Goal: Information Seeking & Learning: Learn about a topic

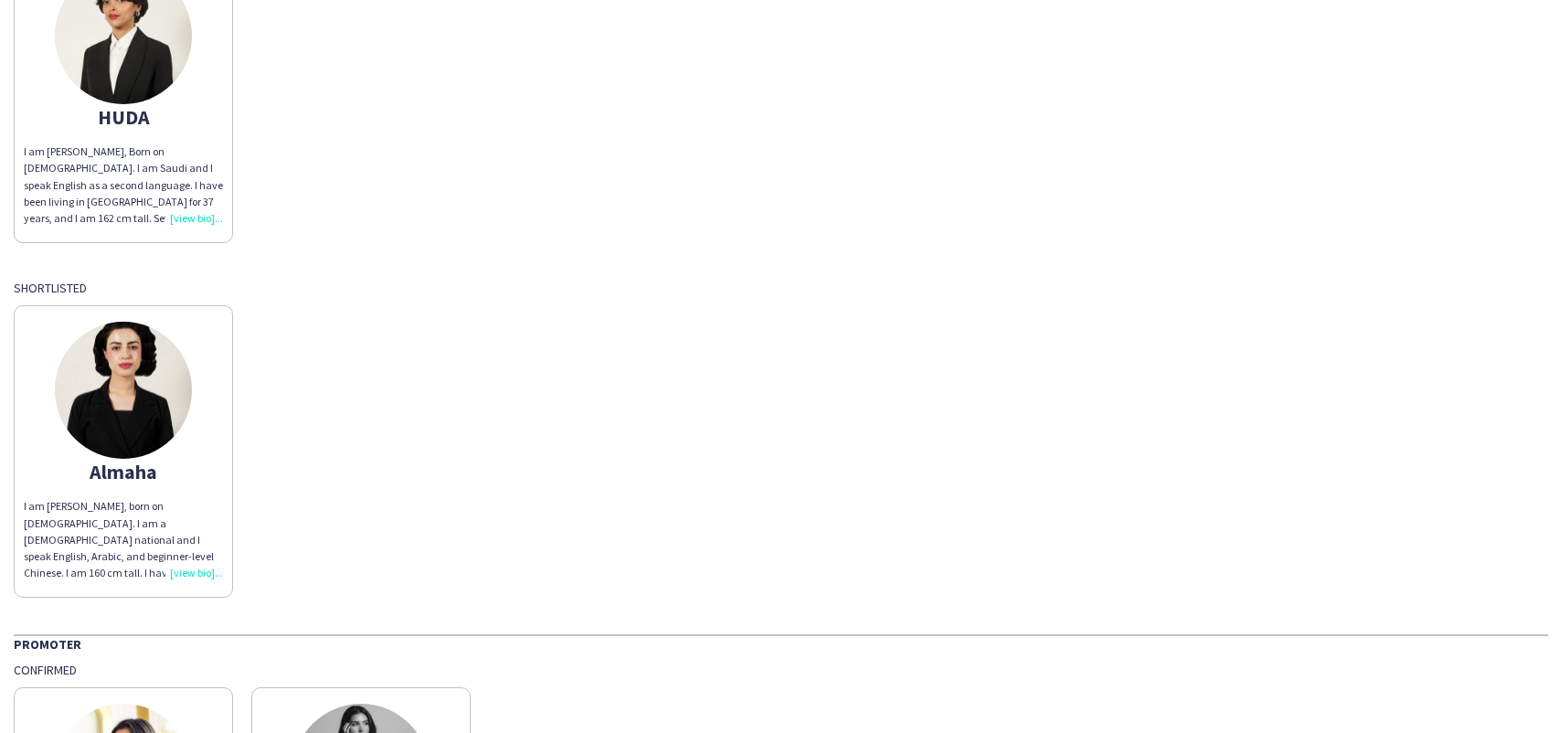
scroll to position [195, 0]
click at [195, 572] on div "I am [PERSON_NAME], born on [DEMOGRAPHIC_DATA]. I am a [DEMOGRAPHIC_DATA] natio…" at bounding box center [123, 538] width 199 height 83
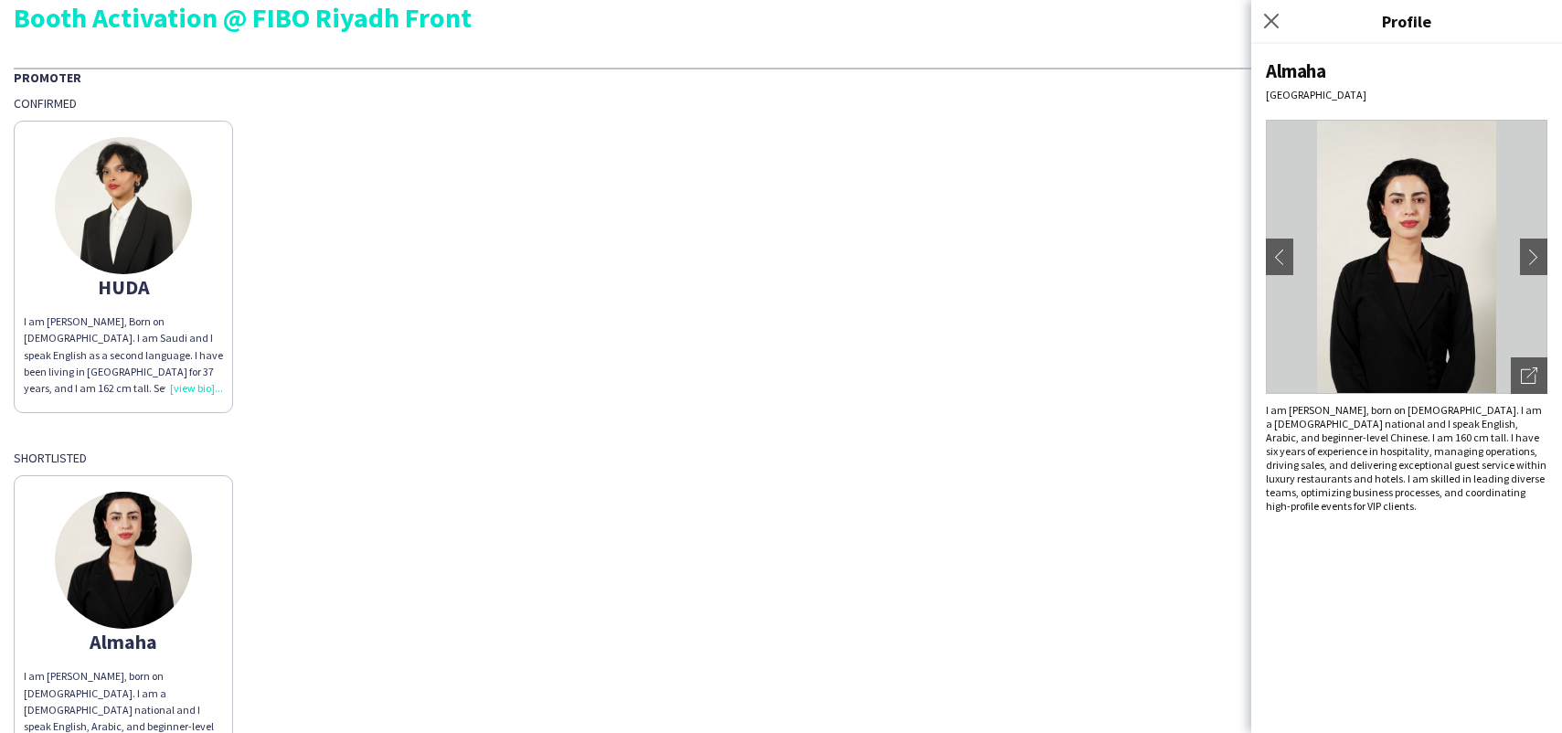
scroll to position [11, 0]
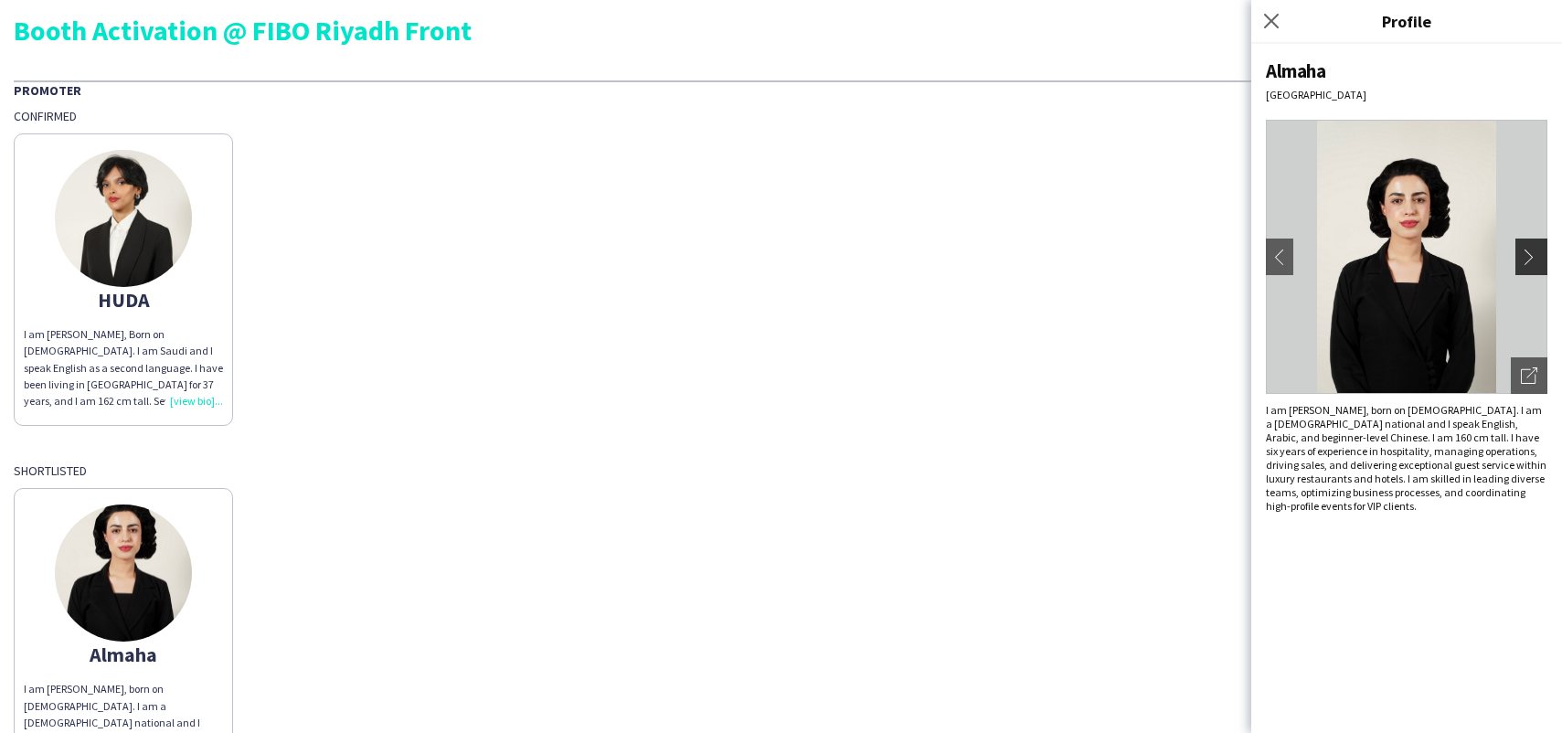
click at [1532, 252] on app-icon "chevron-right" at bounding box center [1534, 257] width 26 height 16
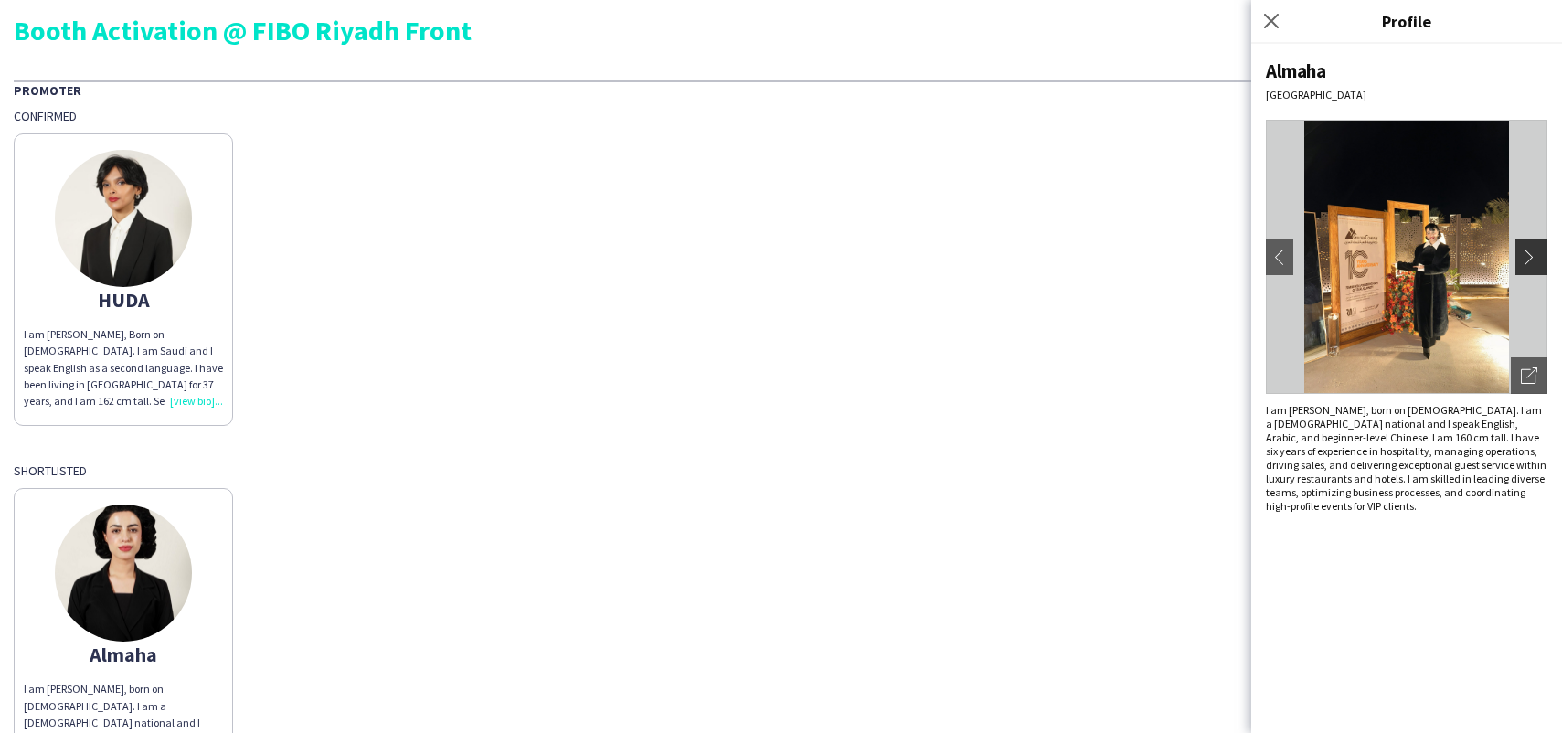
click at [1534, 258] on app-icon "chevron-right" at bounding box center [1534, 257] width 26 height 16
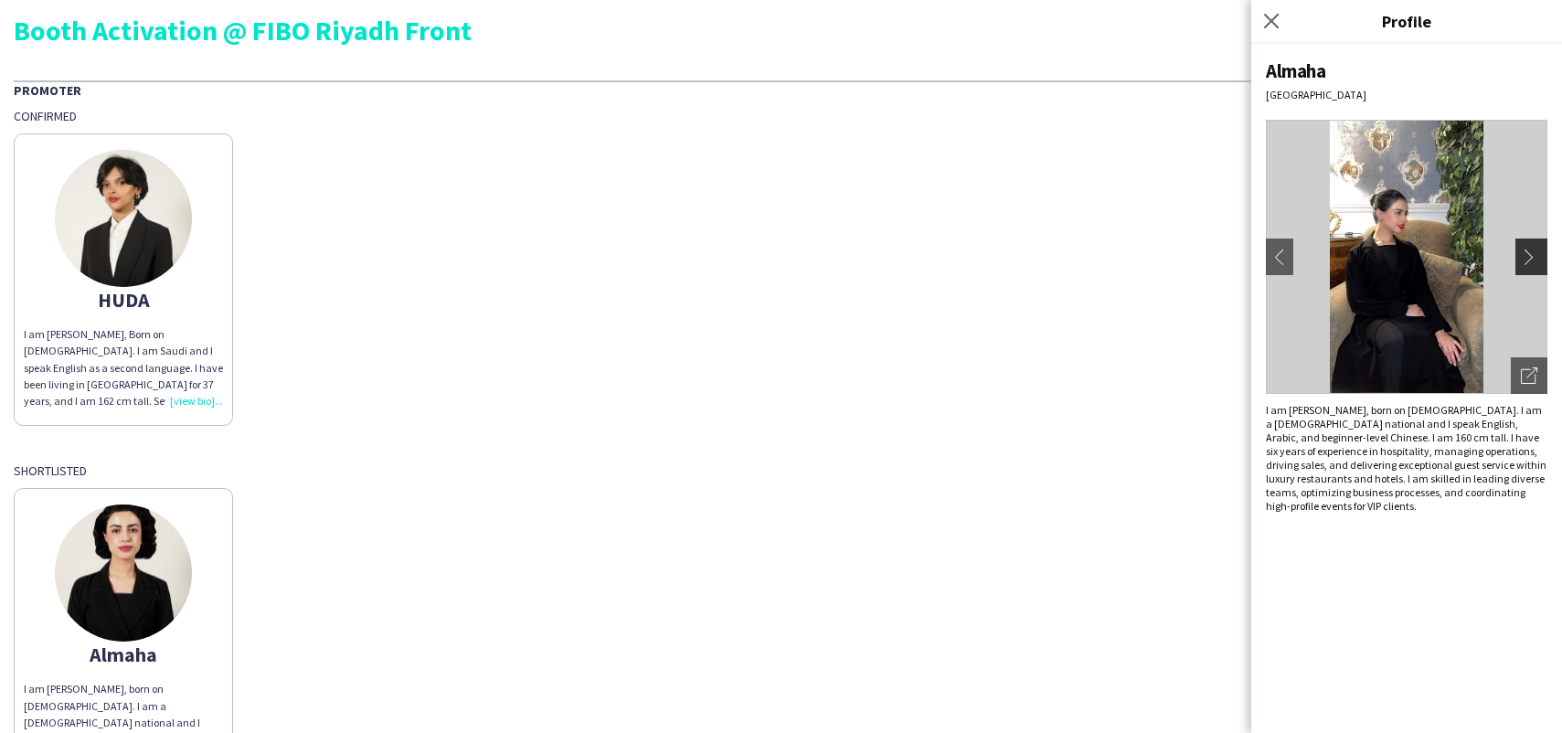
click at [1534, 259] on app-icon "chevron-right" at bounding box center [1534, 257] width 26 height 16
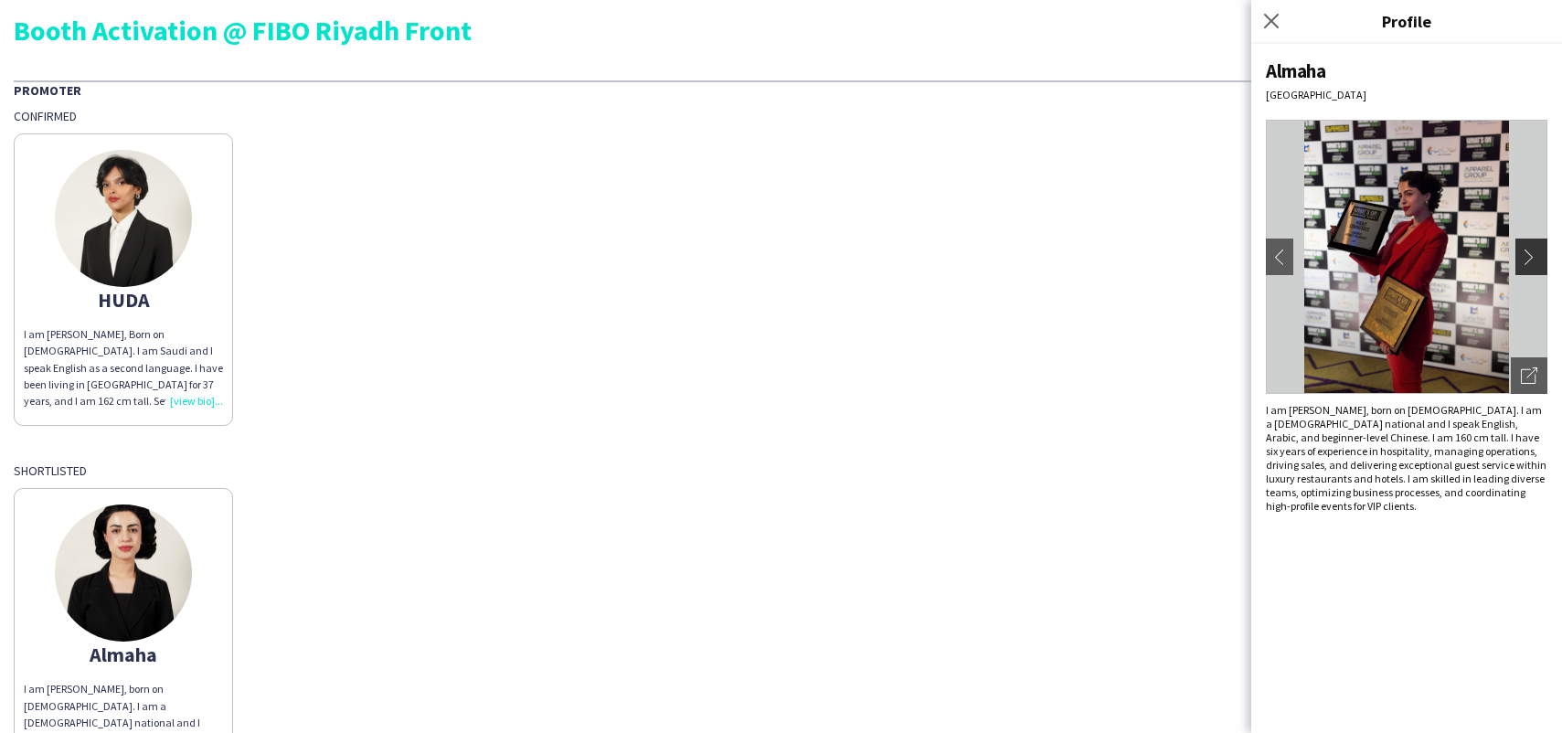
click at [1534, 259] on app-icon "chevron-right" at bounding box center [1534, 257] width 26 height 16
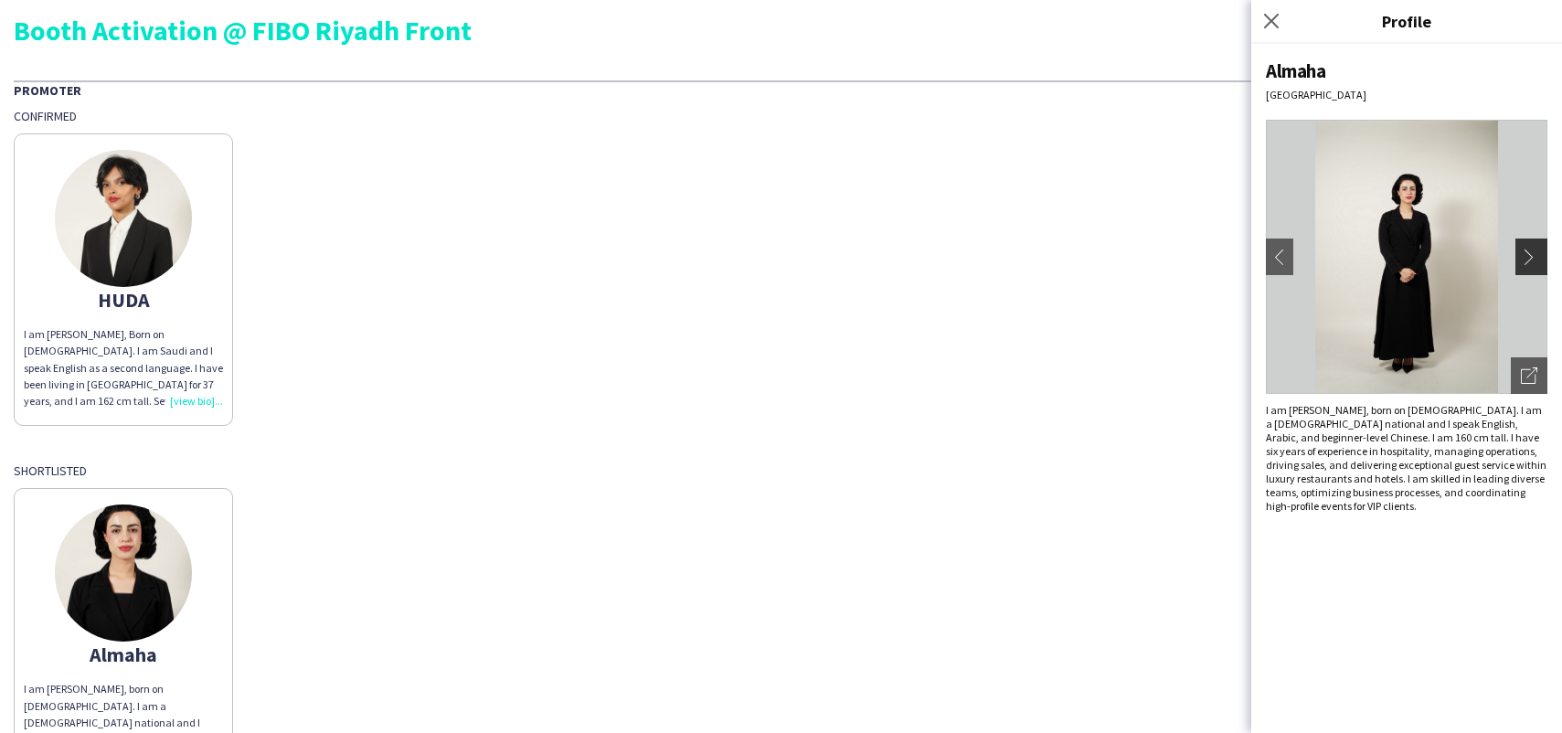
click at [1534, 259] on app-icon "chevron-right" at bounding box center [1534, 257] width 26 height 16
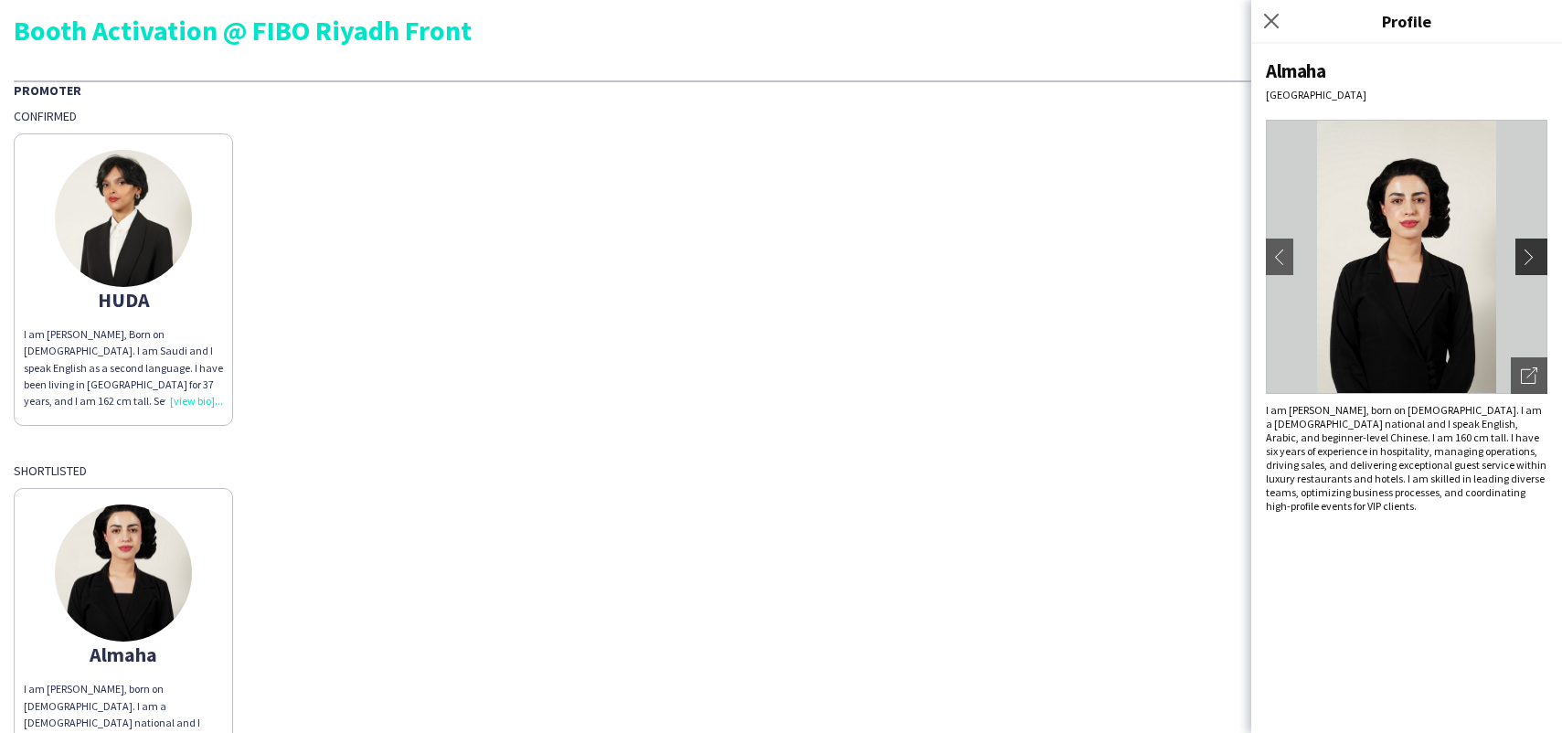
click at [1534, 259] on app-icon "chevron-right" at bounding box center [1534, 257] width 26 height 16
click at [1533, 261] on app-icon "chevron-right" at bounding box center [1534, 257] width 26 height 16
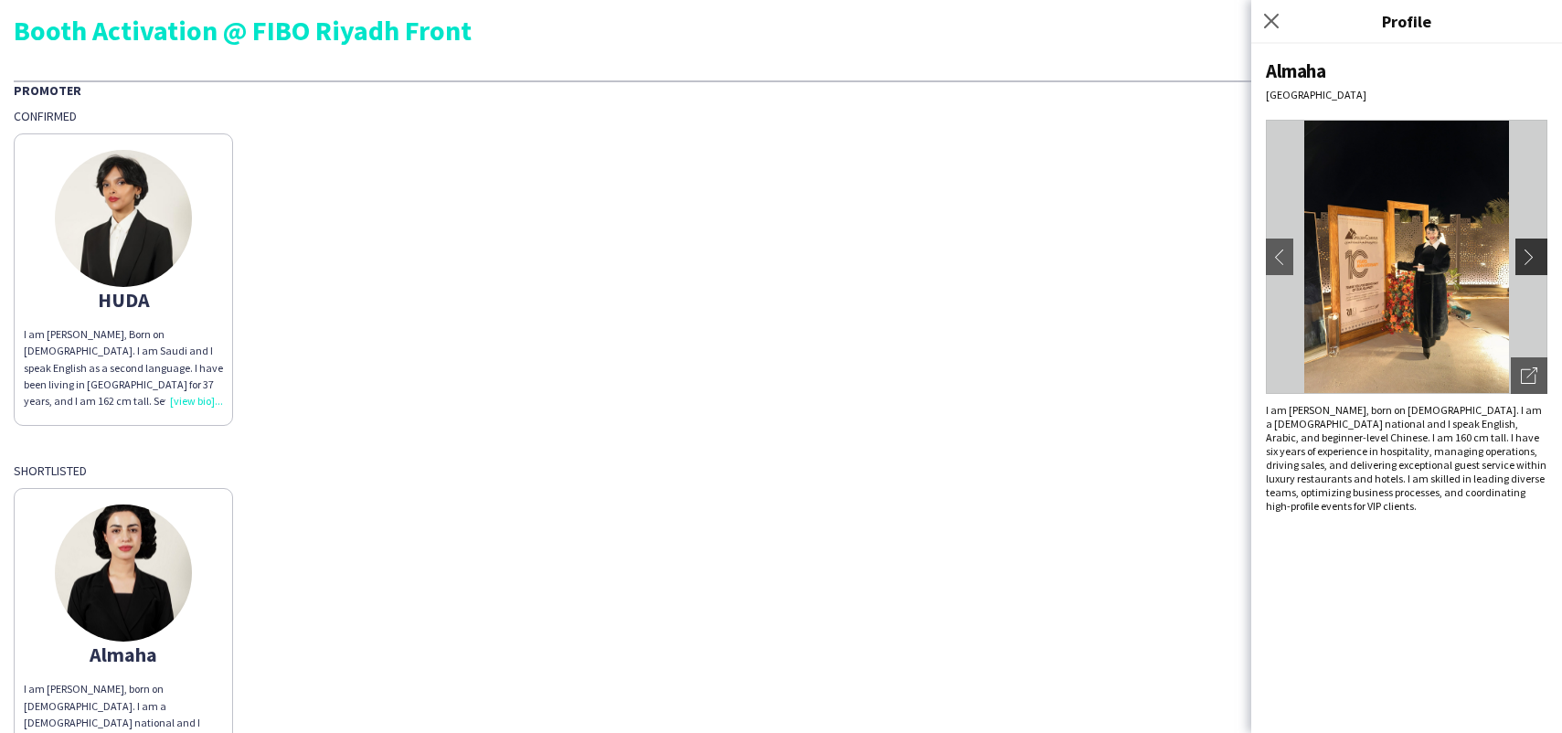
drag, startPoint x: 1536, startPoint y: 260, endPoint x: 1521, endPoint y: 262, distance: 14.9
click at [1536, 260] on app-icon "chevron-right" at bounding box center [1534, 257] width 26 height 16
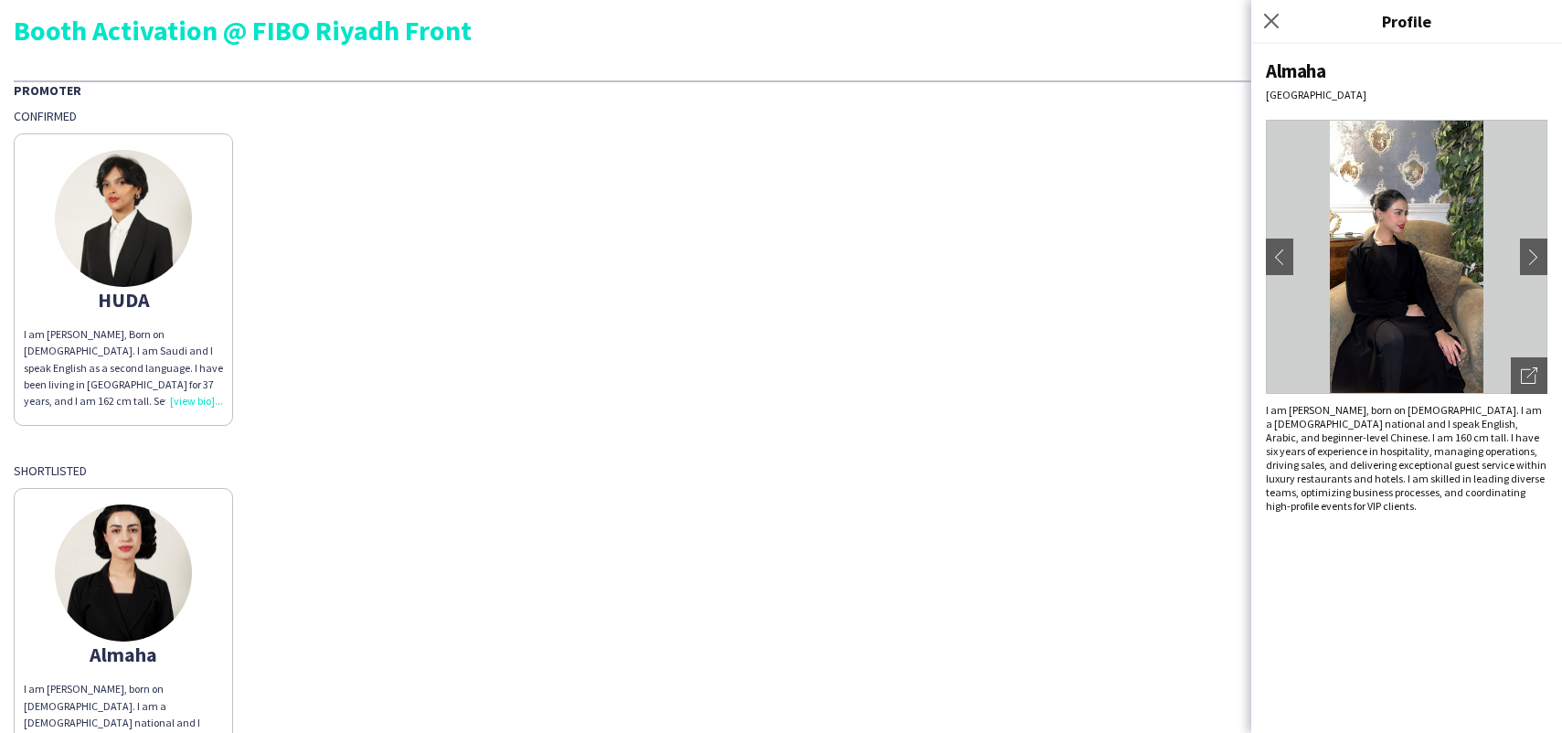
click at [1386, 221] on img at bounding box center [1407, 257] width 282 height 274
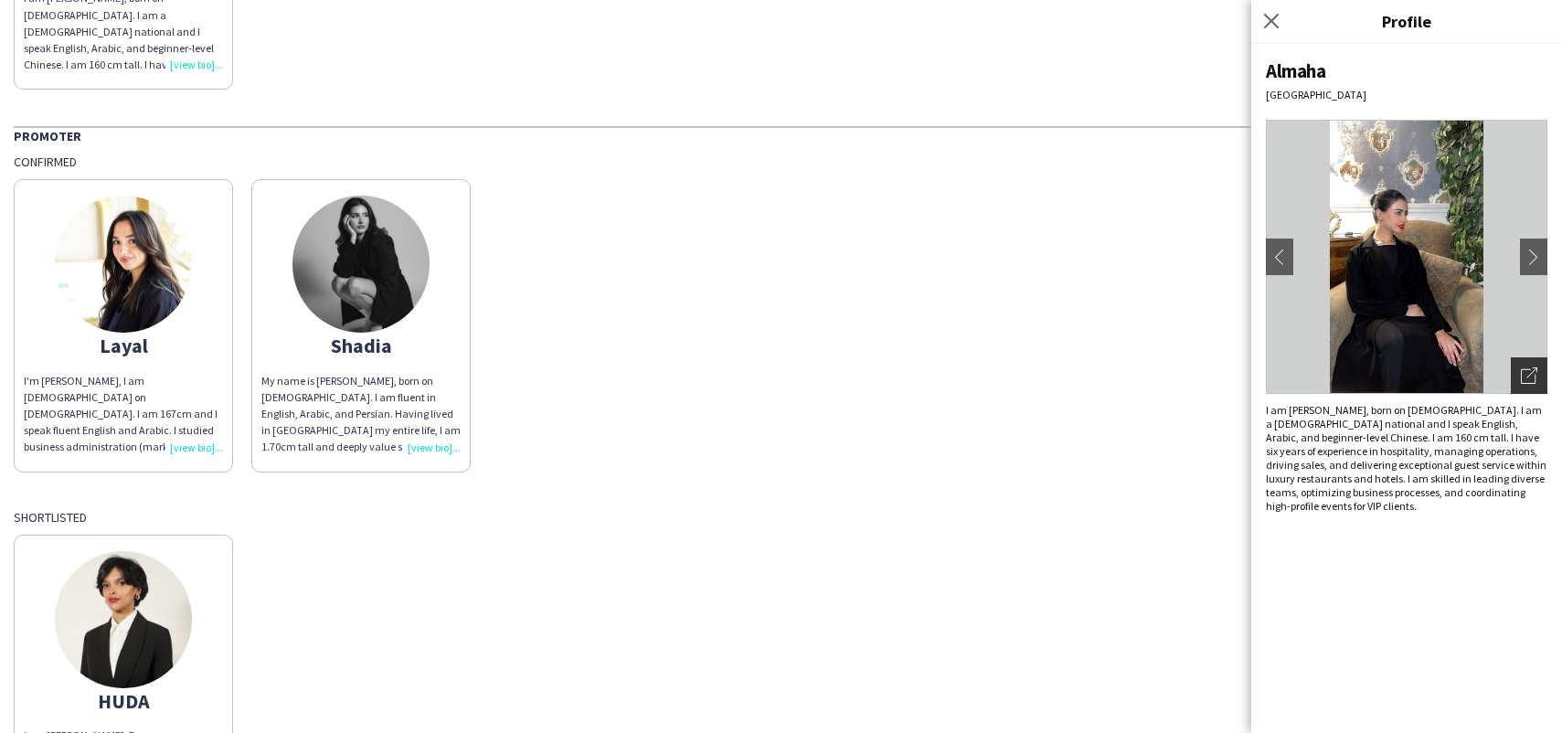
scroll to position [701, 0]
